Goal: Check status: Check status

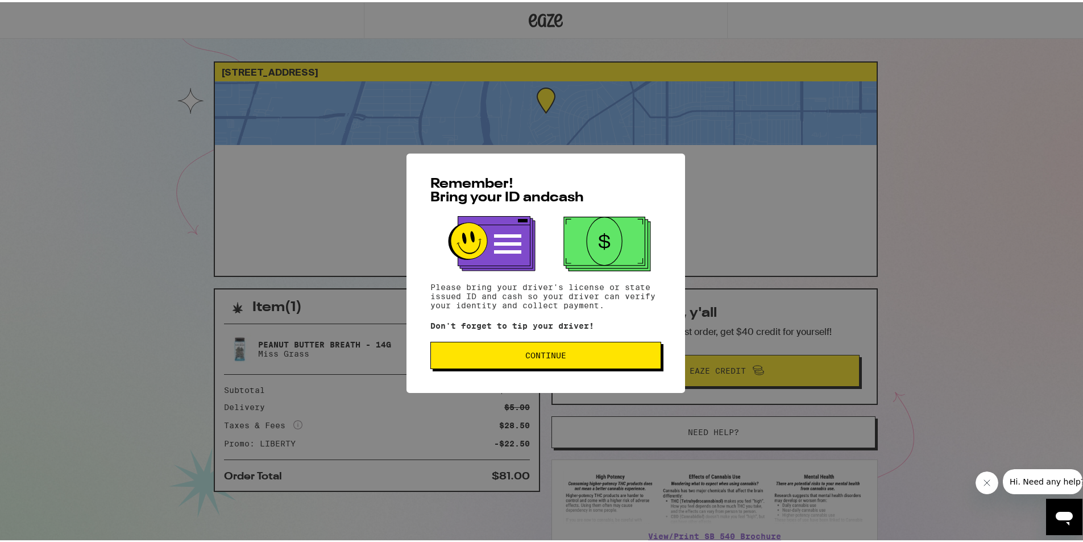
click at [499, 350] on button "Continue" at bounding box center [546, 353] width 231 height 27
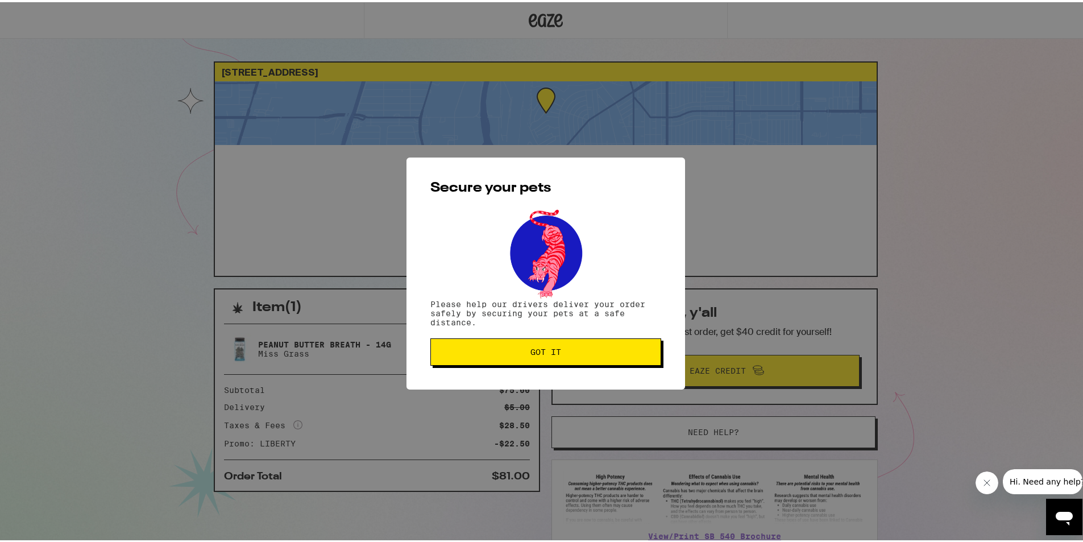
click at [515, 352] on span "Got it" at bounding box center [546, 350] width 212 height 8
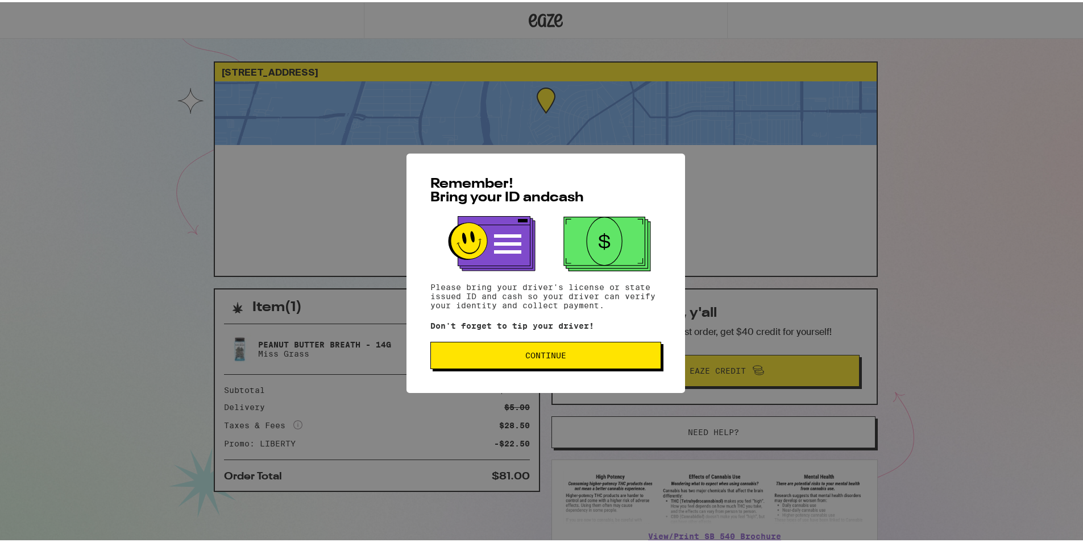
click at [599, 357] on span "Continue" at bounding box center [546, 353] width 212 height 8
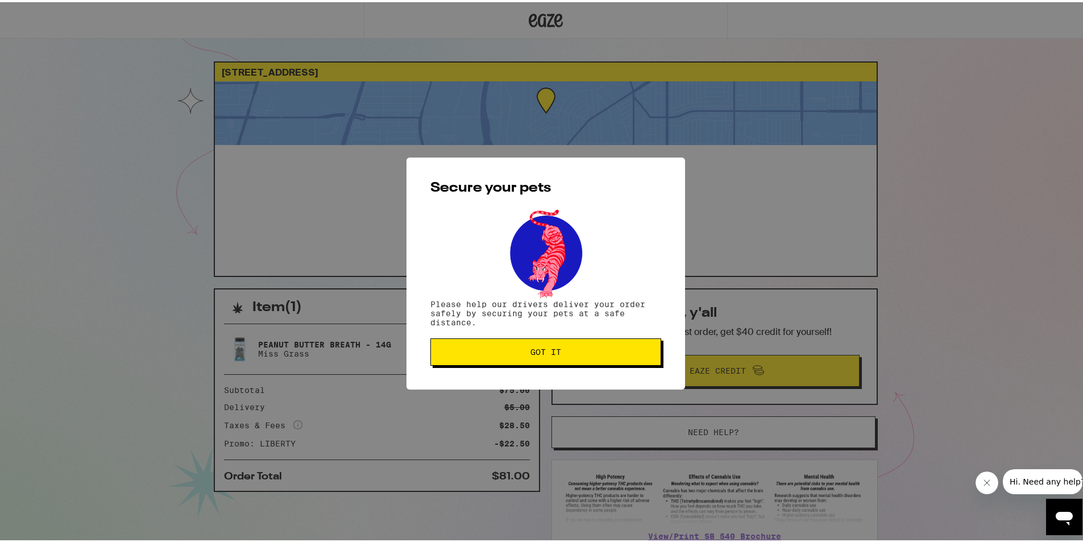
click at [599, 357] on button "Got it" at bounding box center [546, 349] width 231 height 27
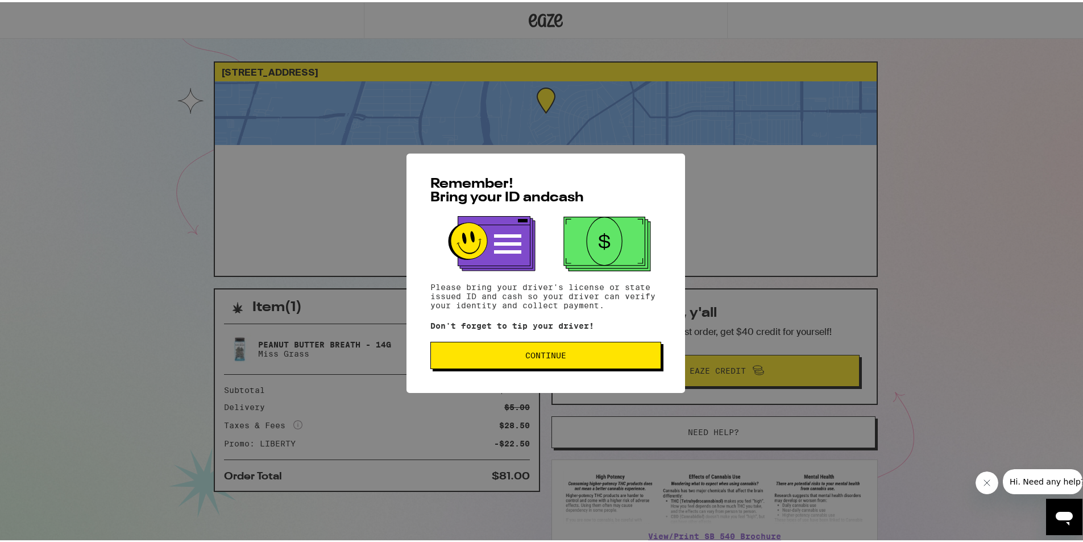
click at [591, 353] on span "Continue" at bounding box center [546, 353] width 212 height 8
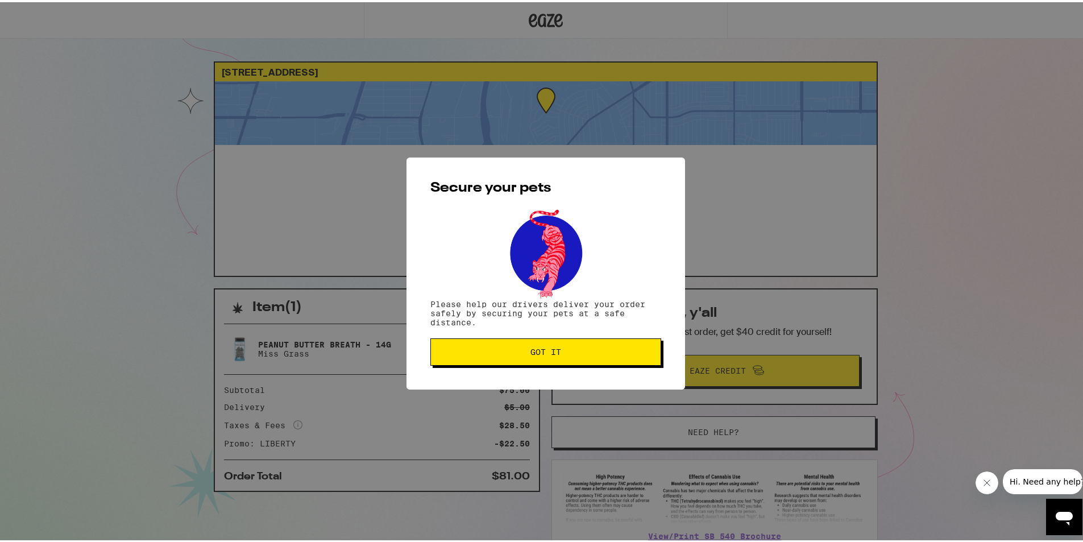
click at [591, 353] on span "Got it" at bounding box center [546, 350] width 212 height 8
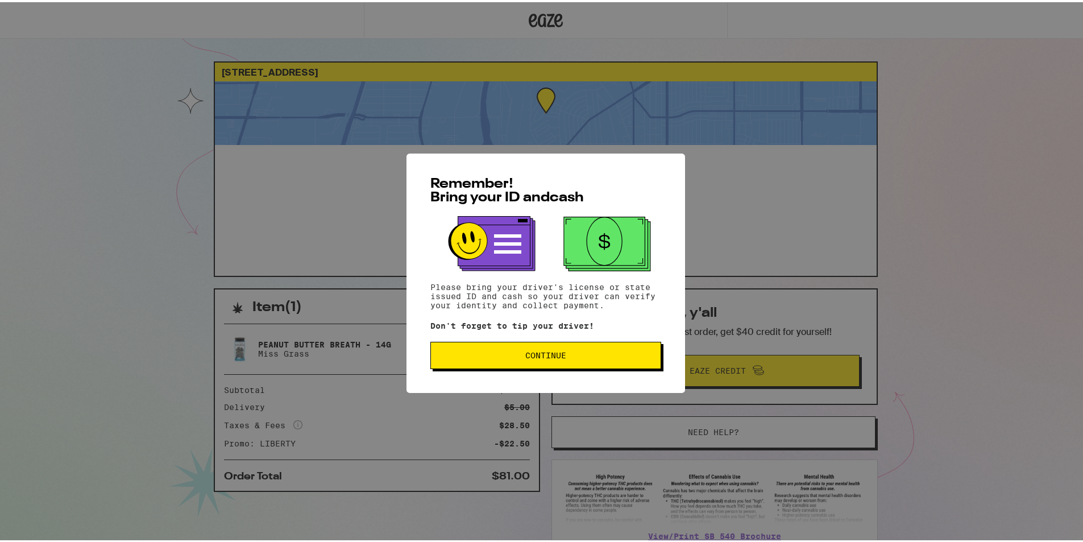
click at [533, 363] on button "Continue" at bounding box center [546, 353] width 231 height 27
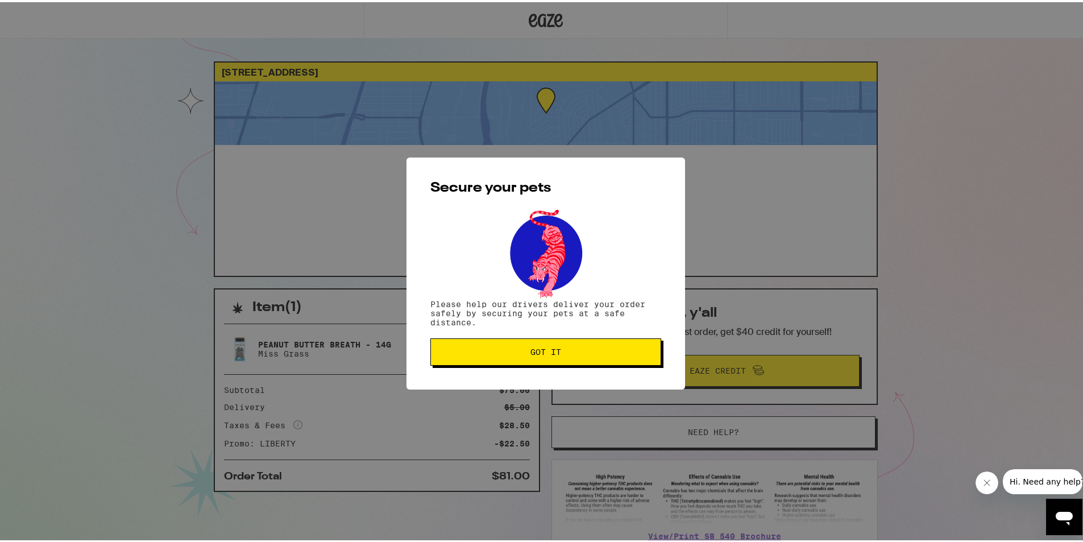
click at [581, 359] on button "Got it" at bounding box center [546, 349] width 231 height 27
